Goal: Check status

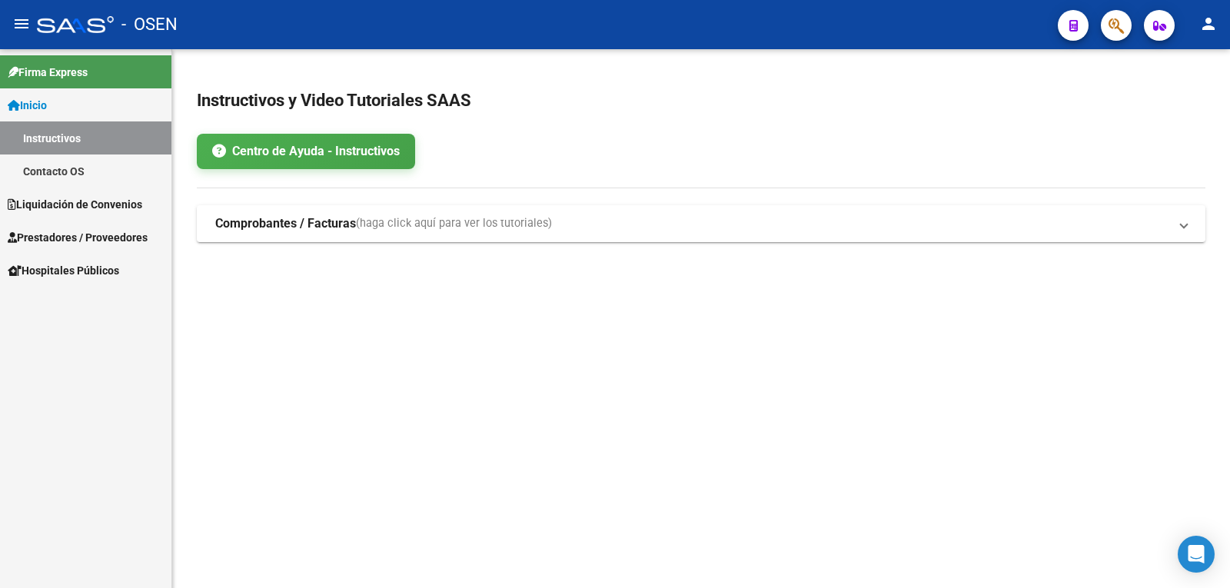
click at [113, 211] on span "Liquidación de Convenios" at bounding box center [75, 204] width 135 height 17
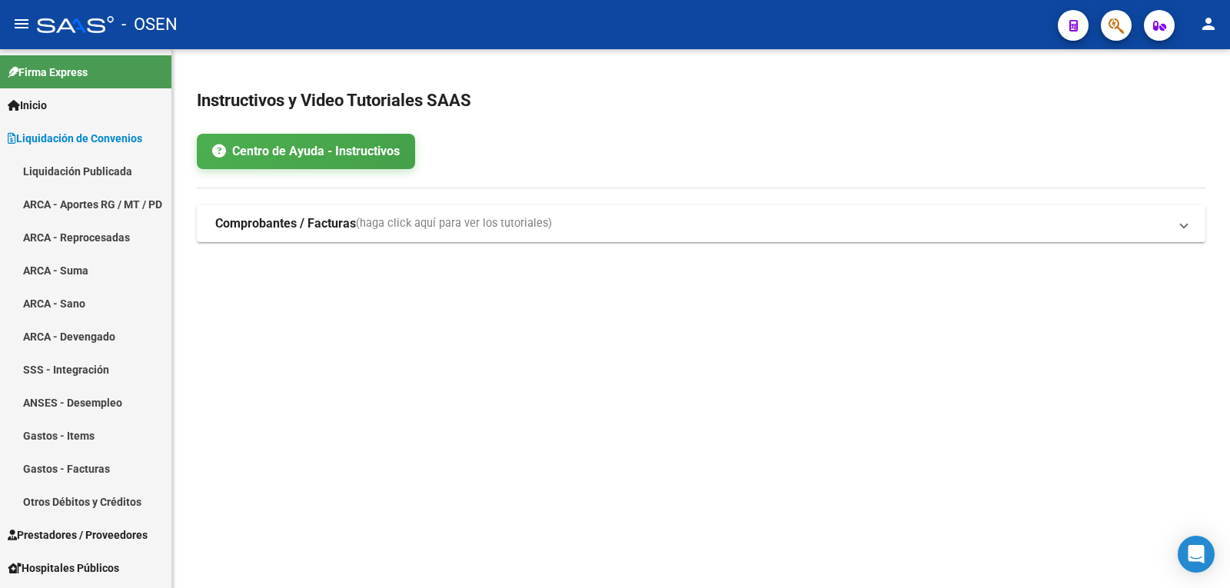
click at [73, 163] on link "Liquidación Publicada" at bounding box center [85, 171] width 171 height 33
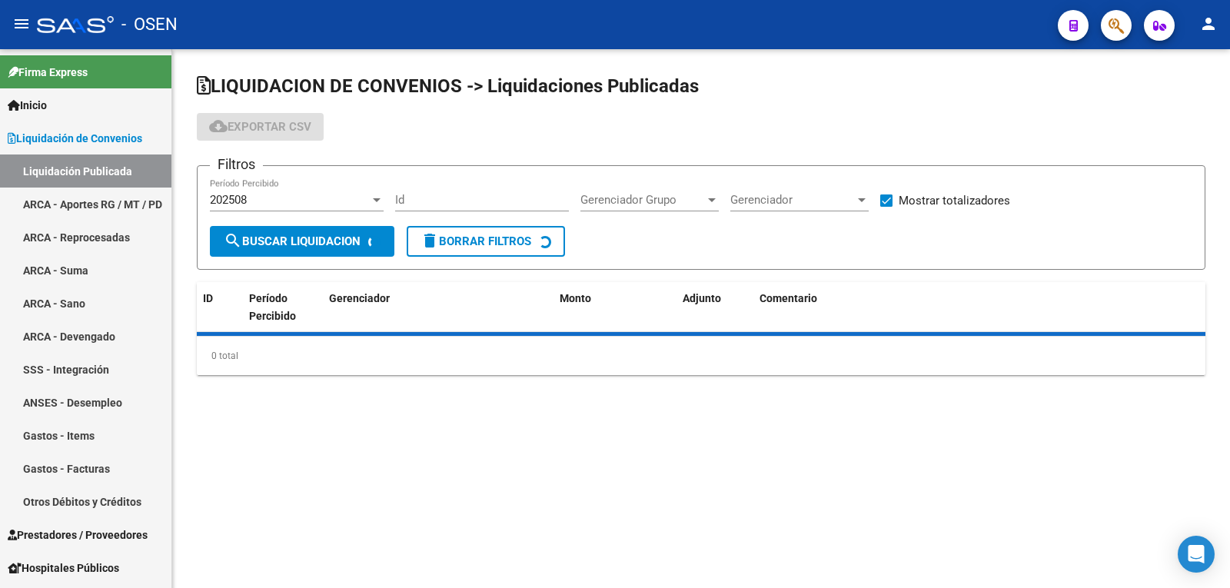
checkbox input "true"
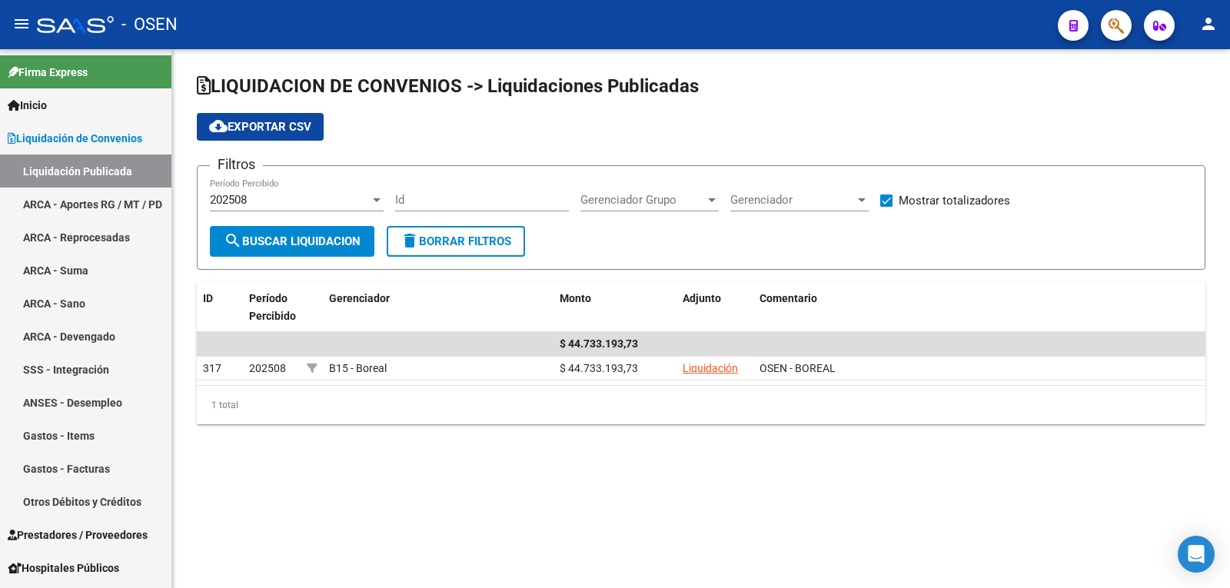
click at [298, 196] on div "202508" at bounding box center [290, 200] width 160 height 14
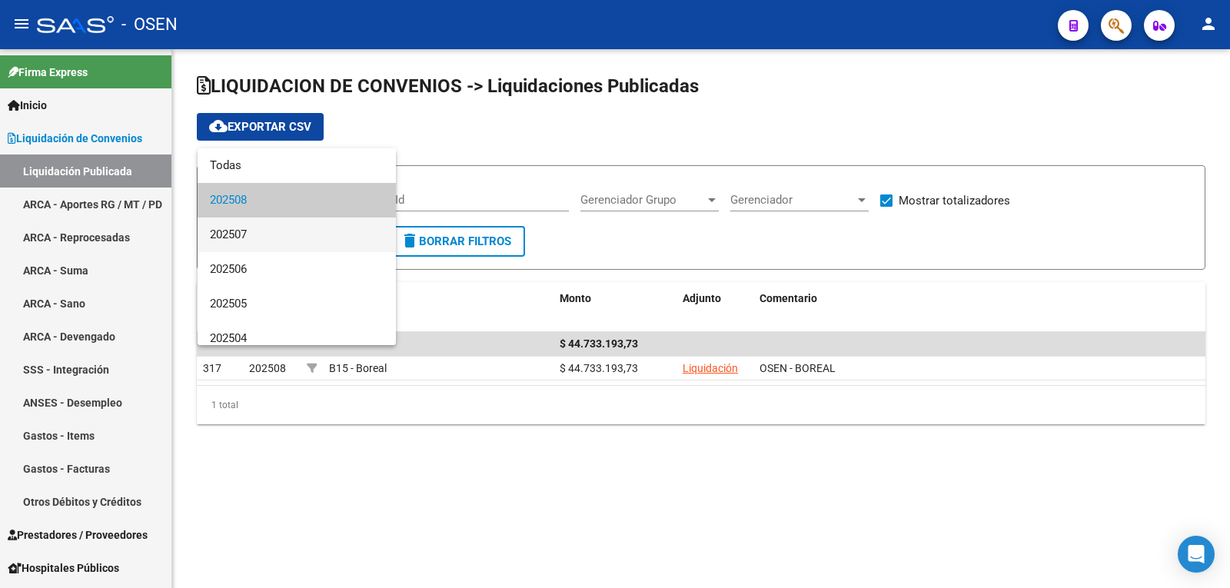
click at [298, 243] on span "202507" at bounding box center [297, 235] width 174 height 35
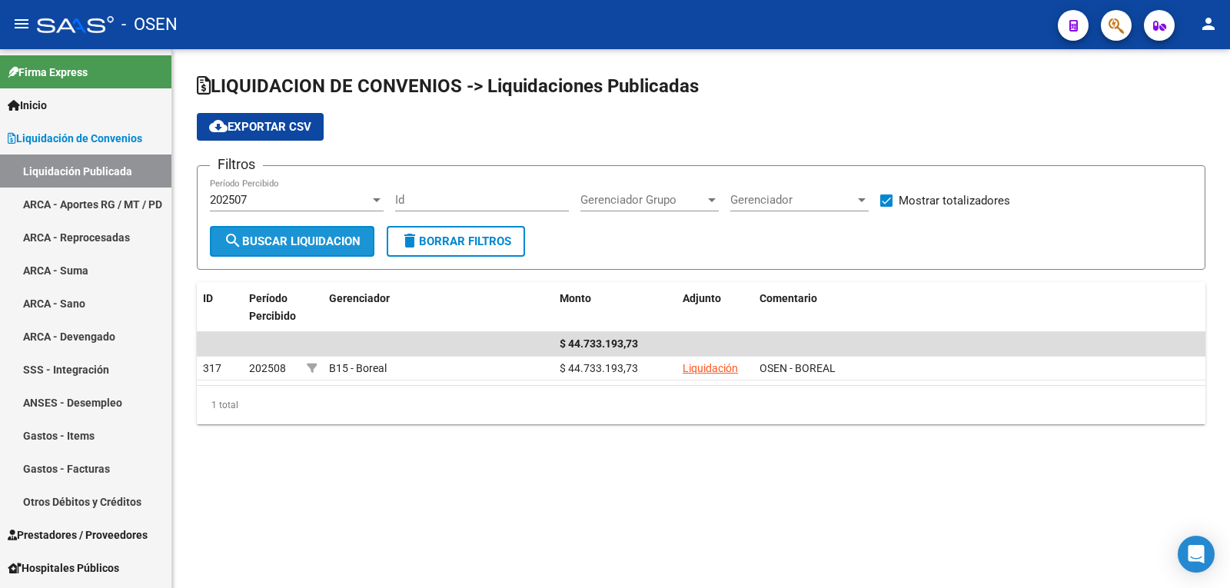
click at [294, 235] on span "search Buscar Liquidacion" at bounding box center [292, 241] width 137 height 14
click at [304, 194] on div "202507" at bounding box center [290, 200] width 160 height 14
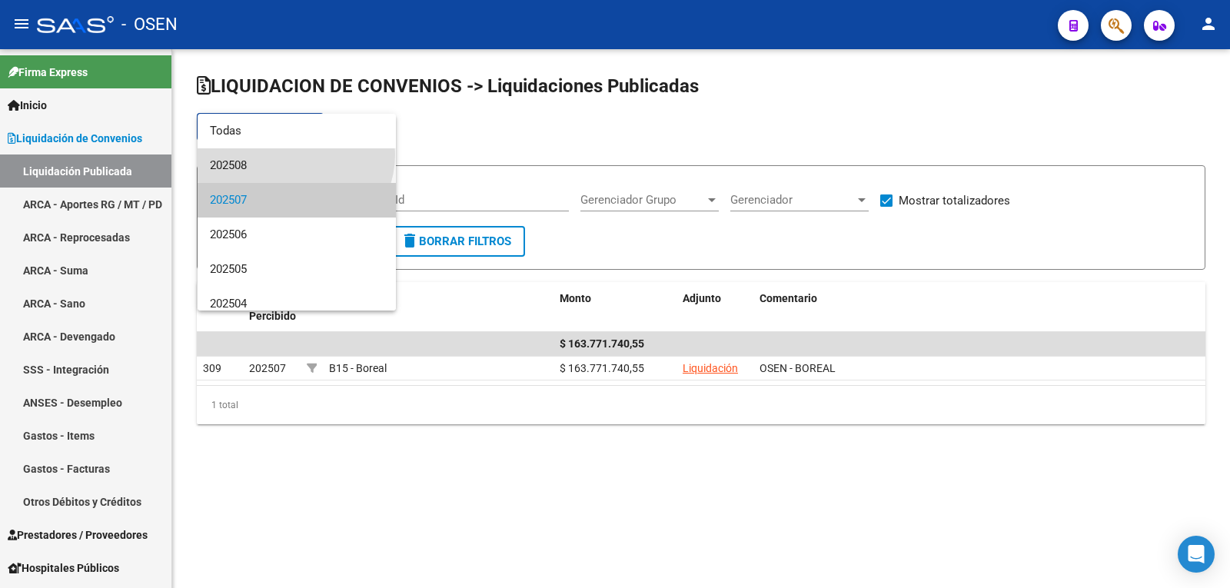
click at [294, 155] on span "202508" at bounding box center [297, 165] width 174 height 35
